Goal: Use online tool/utility: Utilize a website feature to perform a specific function

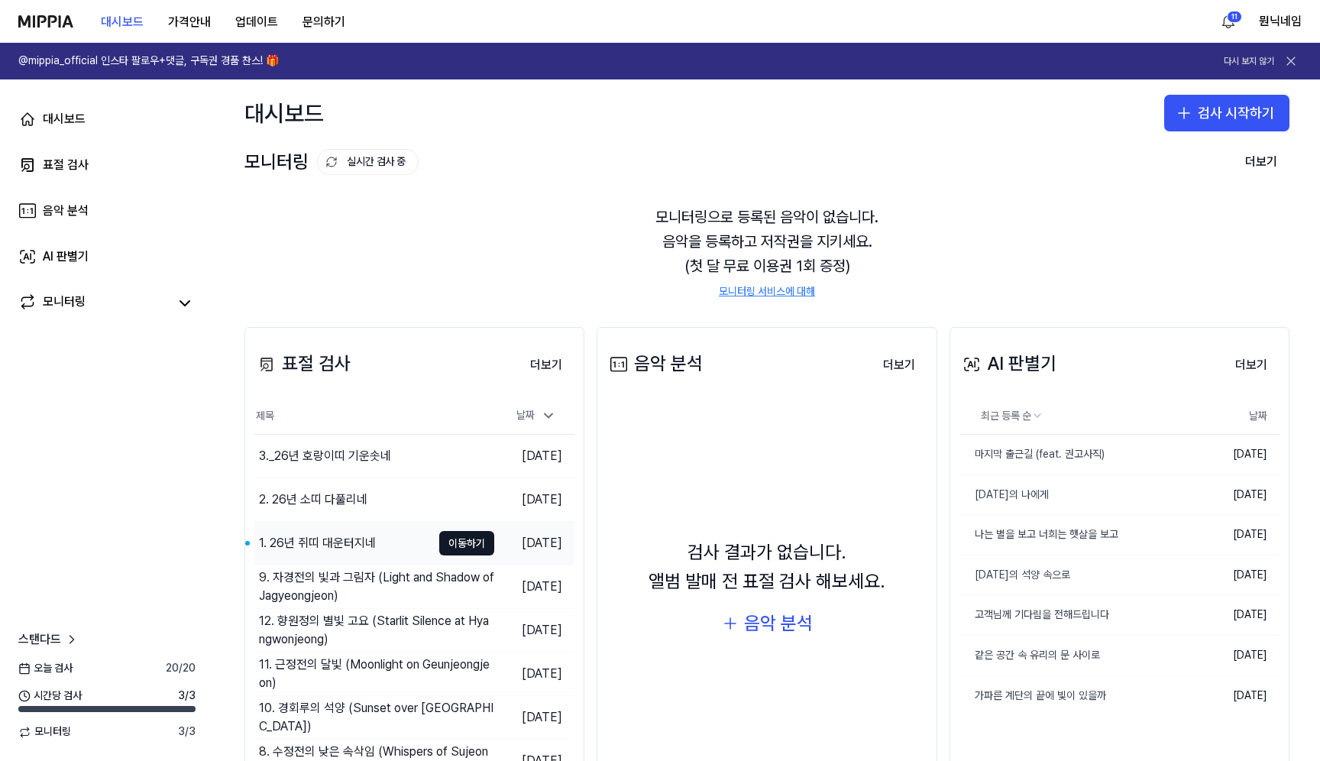
click at [368, 547] on div "1. 26년 쥐띠 대운터지네" at bounding box center [317, 543] width 117 height 18
click at [1210, 128] on button "검사 시작하기" at bounding box center [1227, 113] width 125 height 37
click at [1152, 158] on div "표절 검사" at bounding box center [1160, 154] width 39 height 15
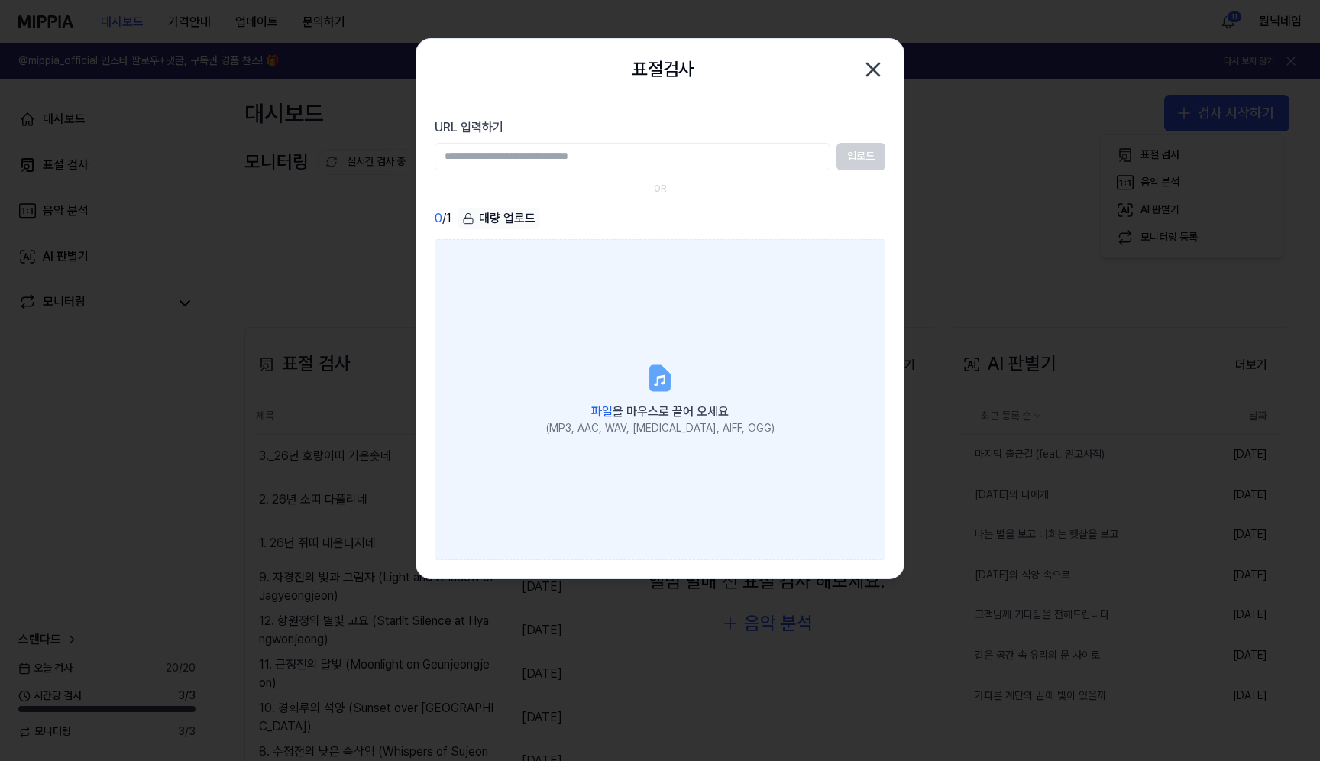
click at [656, 386] on icon at bounding box center [660, 378] width 18 height 24
click at [0, 0] on input "파일 을 마우스로 끌어 오세요 (MP3, AAC, WAV, [MEDICAL_DATA], AIFF, OGG)" at bounding box center [0, 0] width 0 height 0
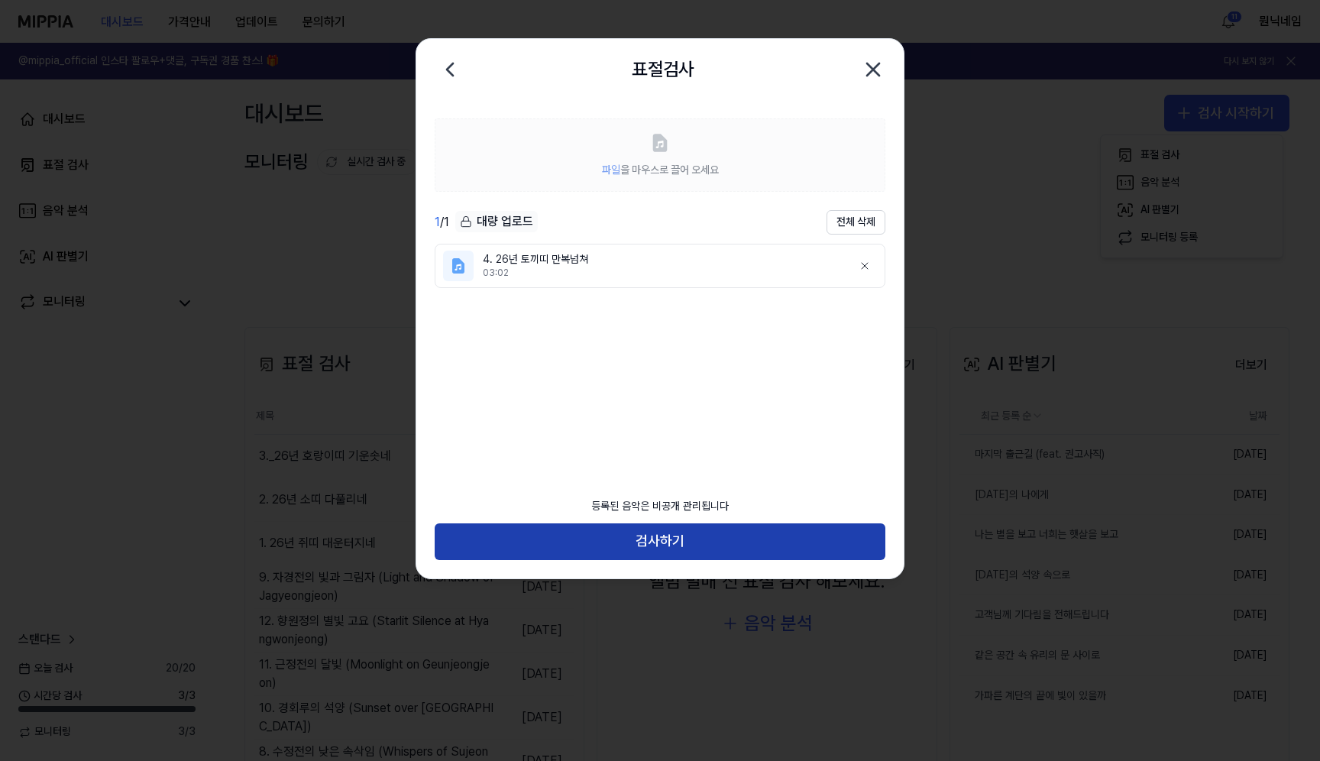
click at [560, 555] on button "검사하기" at bounding box center [660, 541] width 451 height 37
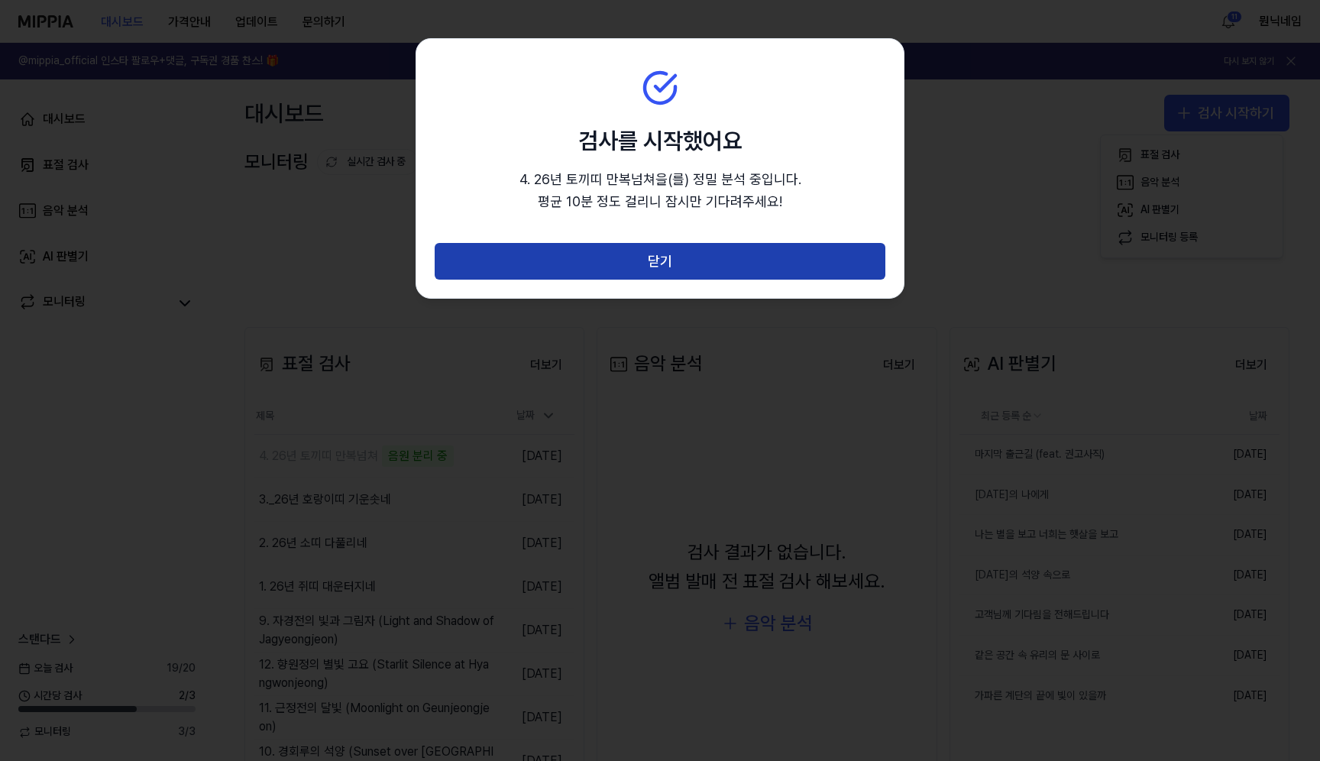
click at [740, 254] on button "닫기" at bounding box center [660, 261] width 451 height 37
